Goal: Task Accomplishment & Management: Complete application form

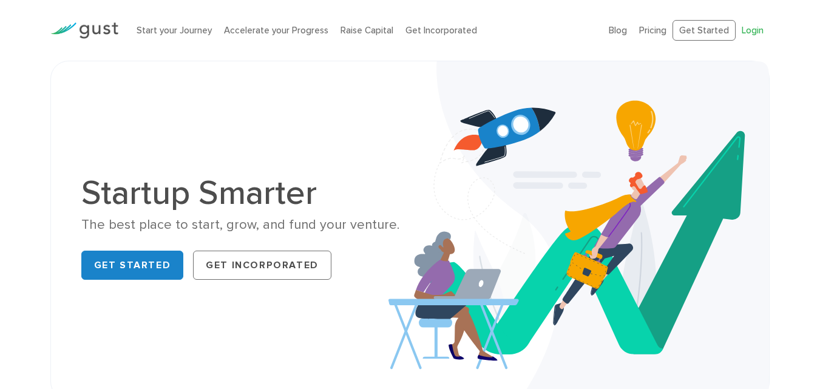
click at [744, 30] on link "Login" at bounding box center [753, 30] width 22 height 11
click at [144, 267] on link "Get Started" at bounding box center [132, 265] width 103 height 29
